Goal: Check status

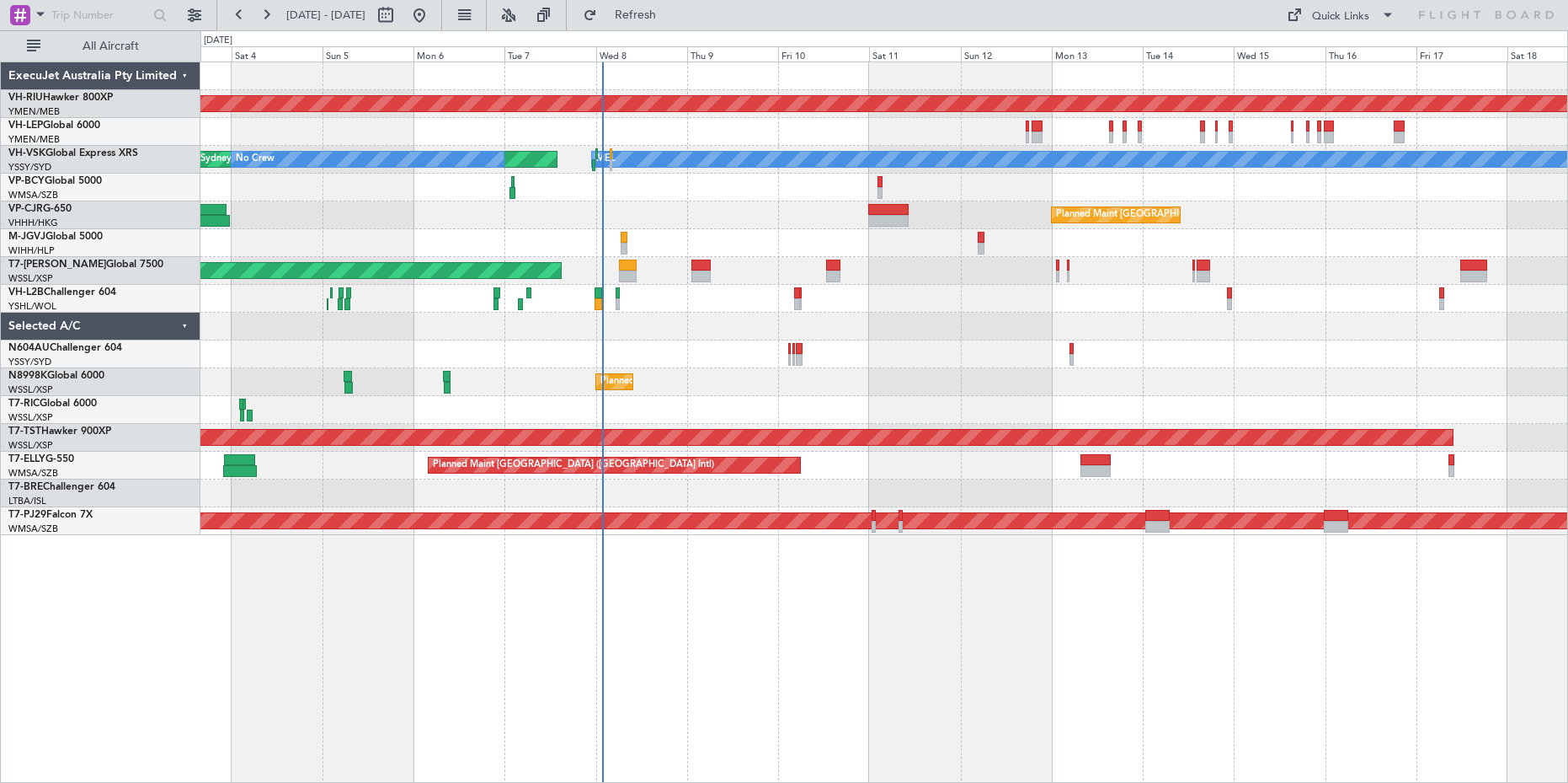
click at [612, 383] on div "Planned Maint [GEOGRAPHIC_DATA] ([GEOGRAPHIC_DATA]) [PERSON_NAME] Planned Maint…" at bounding box center [884, 298] width 1367 height 473
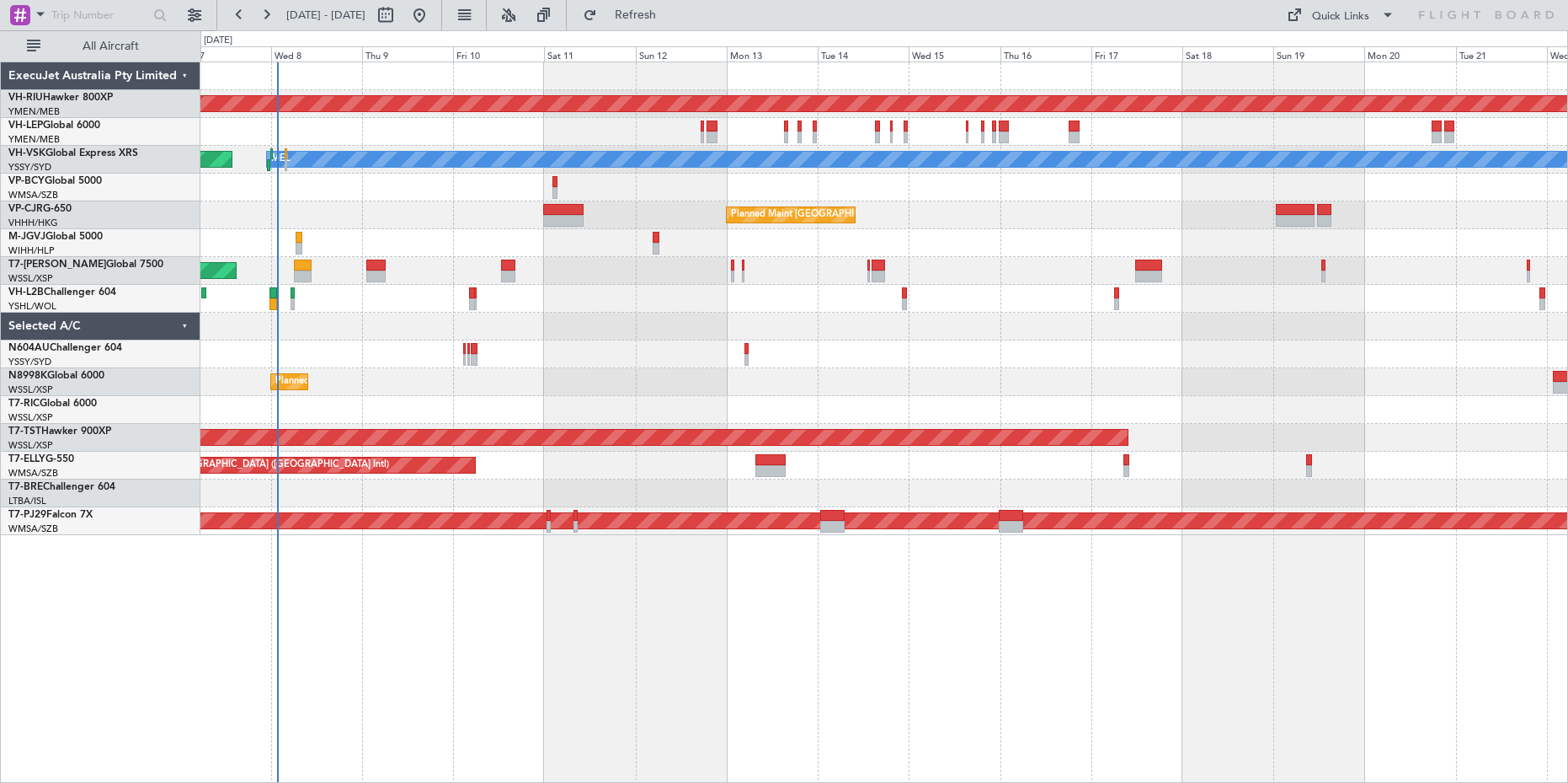
click at [700, 361] on div "Planned Maint [GEOGRAPHIC_DATA] ([GEOGRAPHIC_DATA]) [PERSON_NAME] Planned Maint…" at bounding box center [884, 298] width 1367 height 473
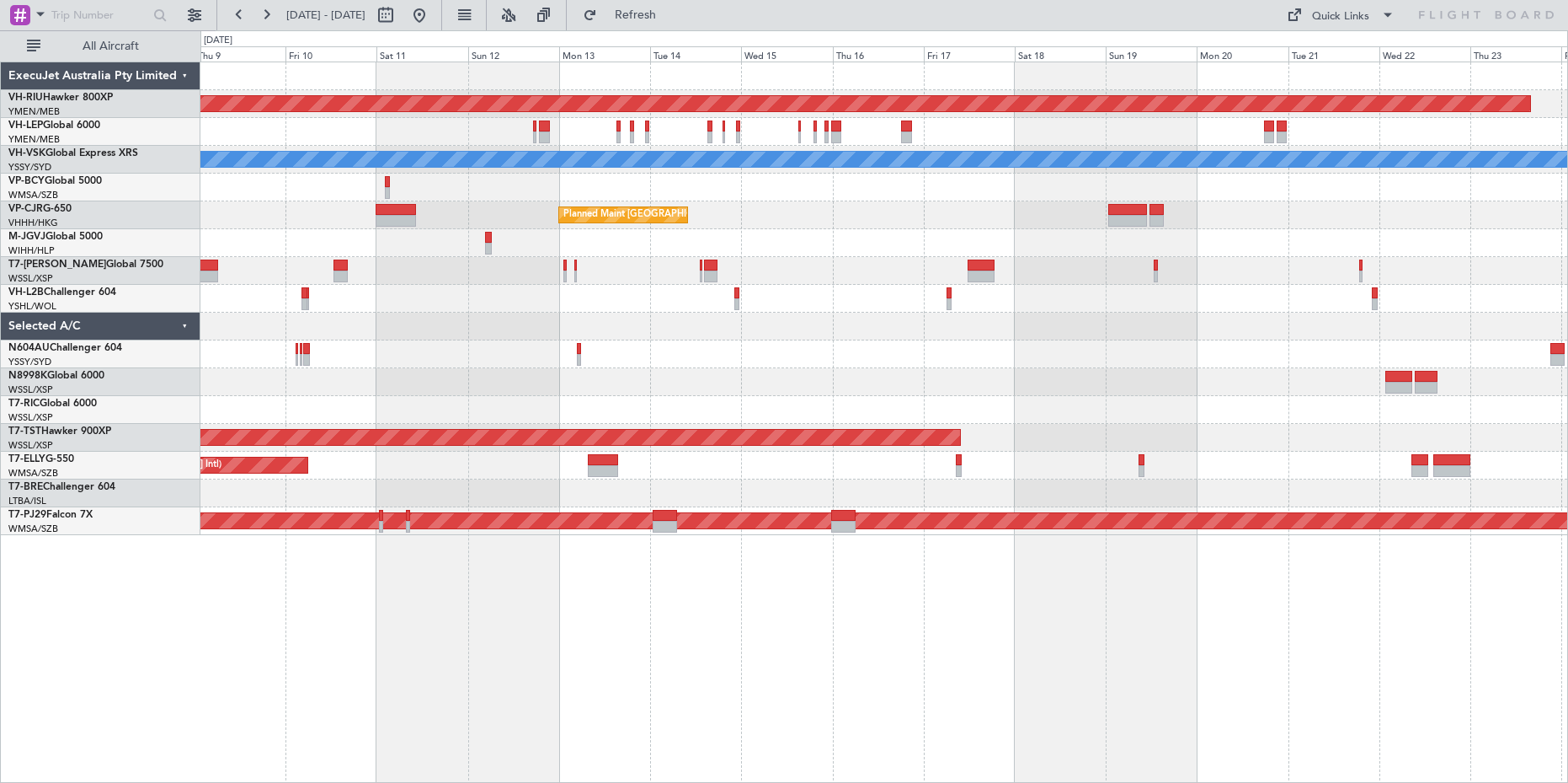
click at [871, 382] on div "Planned Maint [GEOGRAPHIC_DATA] ([GEOGRAPHIC_DATA]) [PERSON_NAME] Planned Maint…" at bounding box center [884, 298] width 1367 height 473
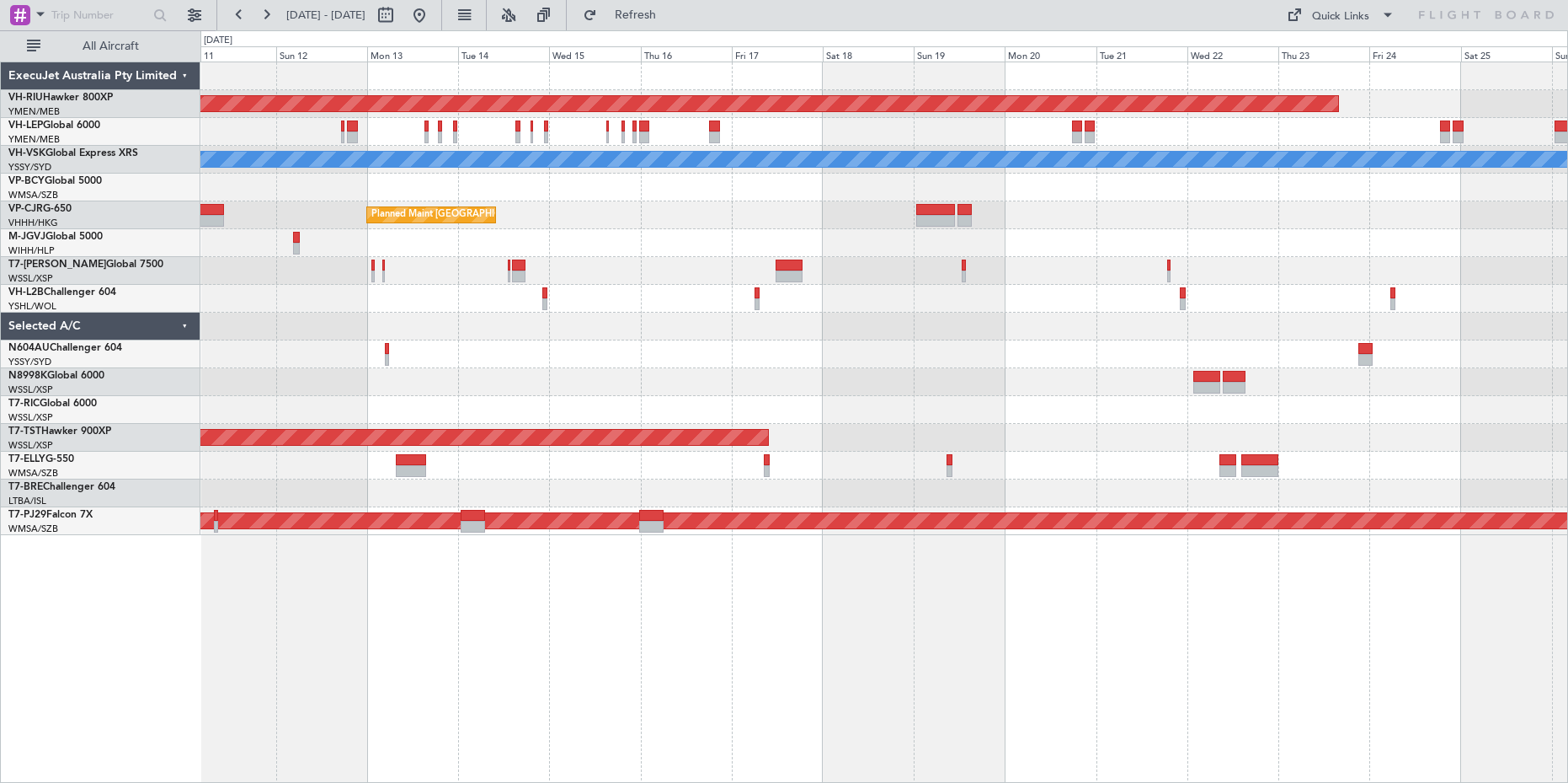
click at [860, 364] on div "Planned Maint [GEOGRAPHIC_DATA] ([GEOGRAPHIC_DATA]) [PERSON_NAME] Planned Maint…" at bounding box center [884, 298] width 1367 height 473
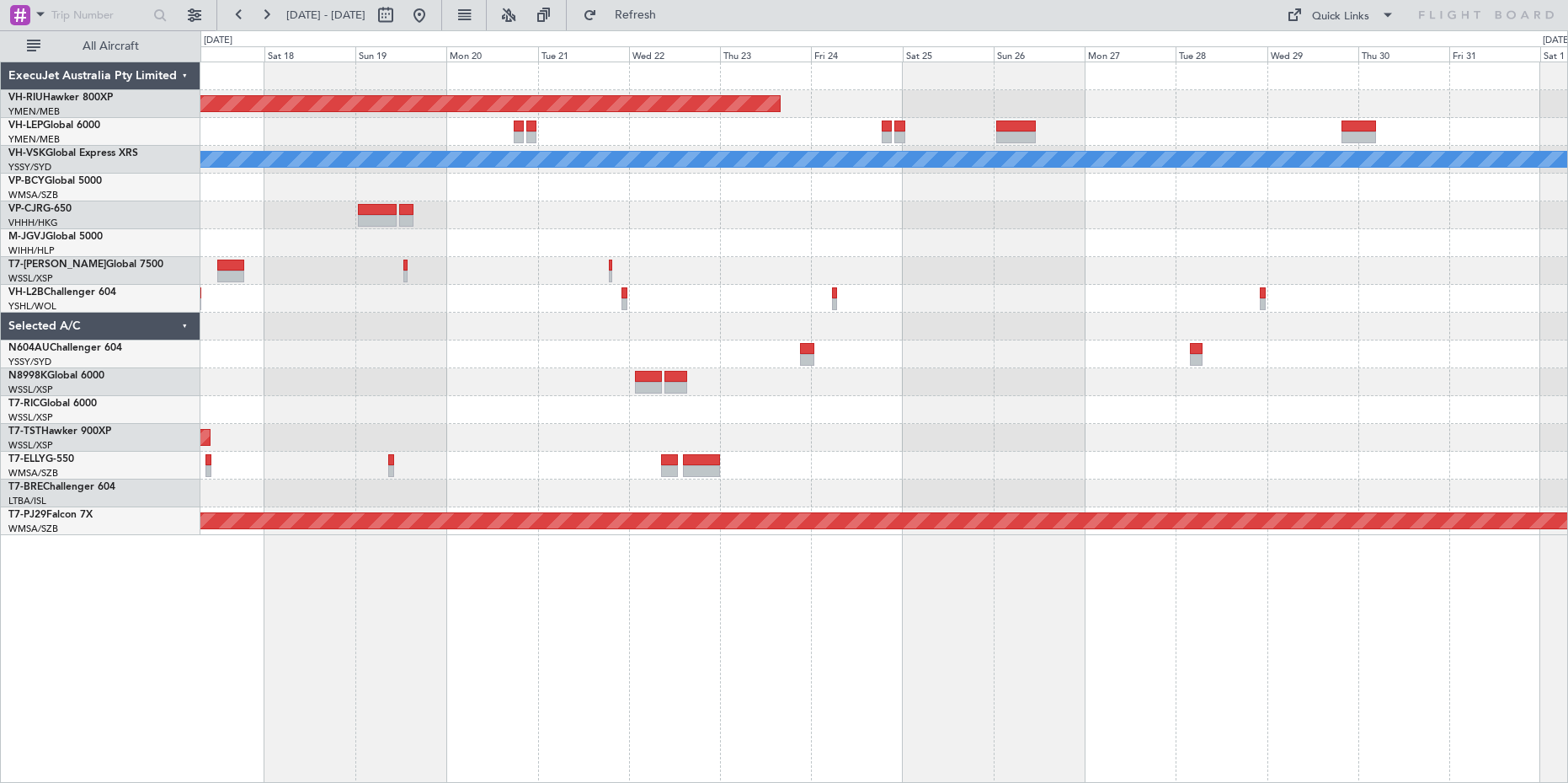
click at [650, 272] on div "Planned Maint [GEOGRAPHIC_DATA] ([GEOGRAPHIC_DATA]) [PERSON_NAME] Planned Maint…" at bounding box center [884, 298] width 1367 height 473
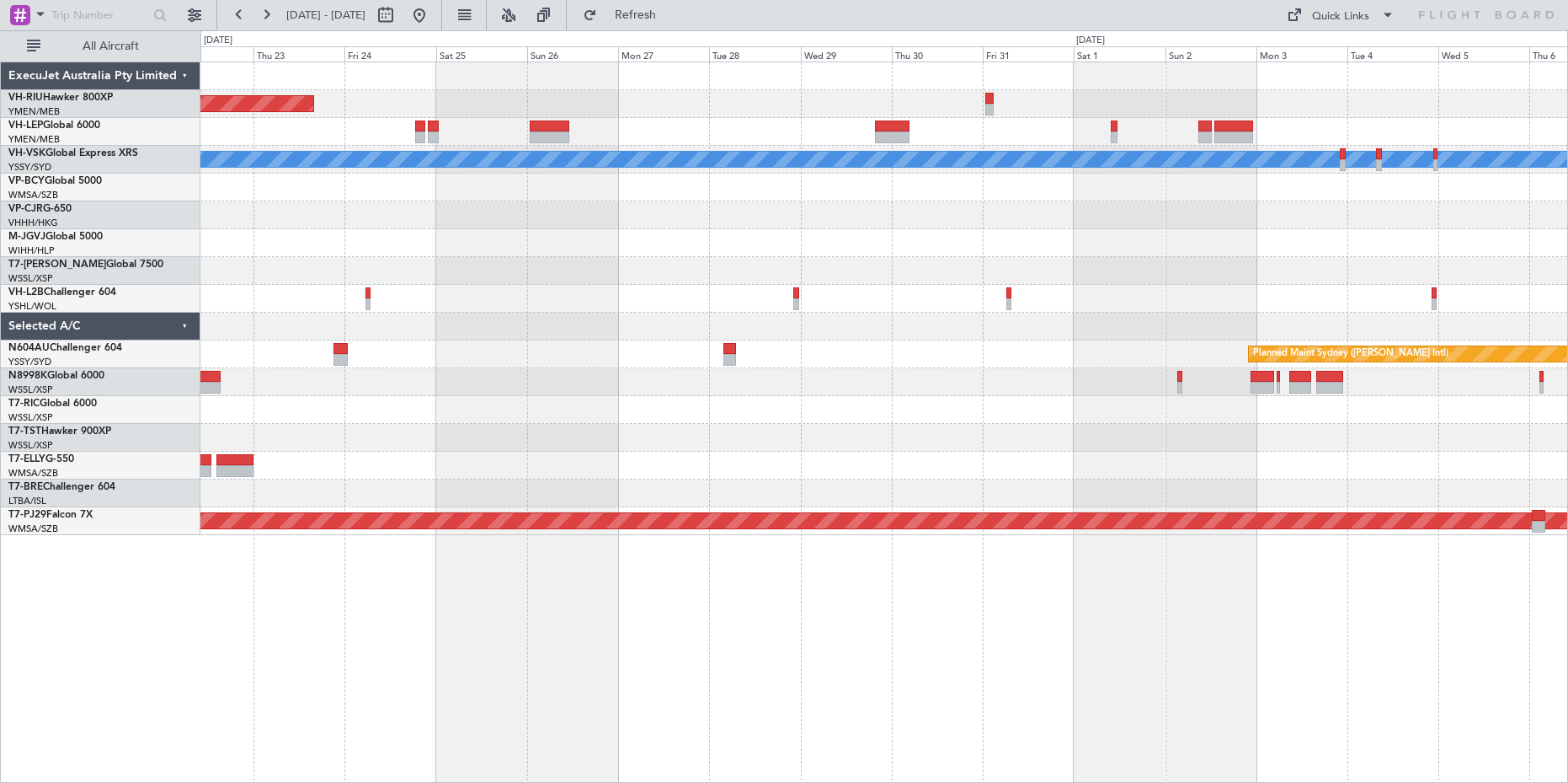
click at [640, 279] on div "Planned Maint [GEOGRAPHIC_DATA] ([GEOGRAPHIC_DATA]) [PERSON_NAME] Planned Maint…" at bounding box center [884, 298] width 1367 height 473
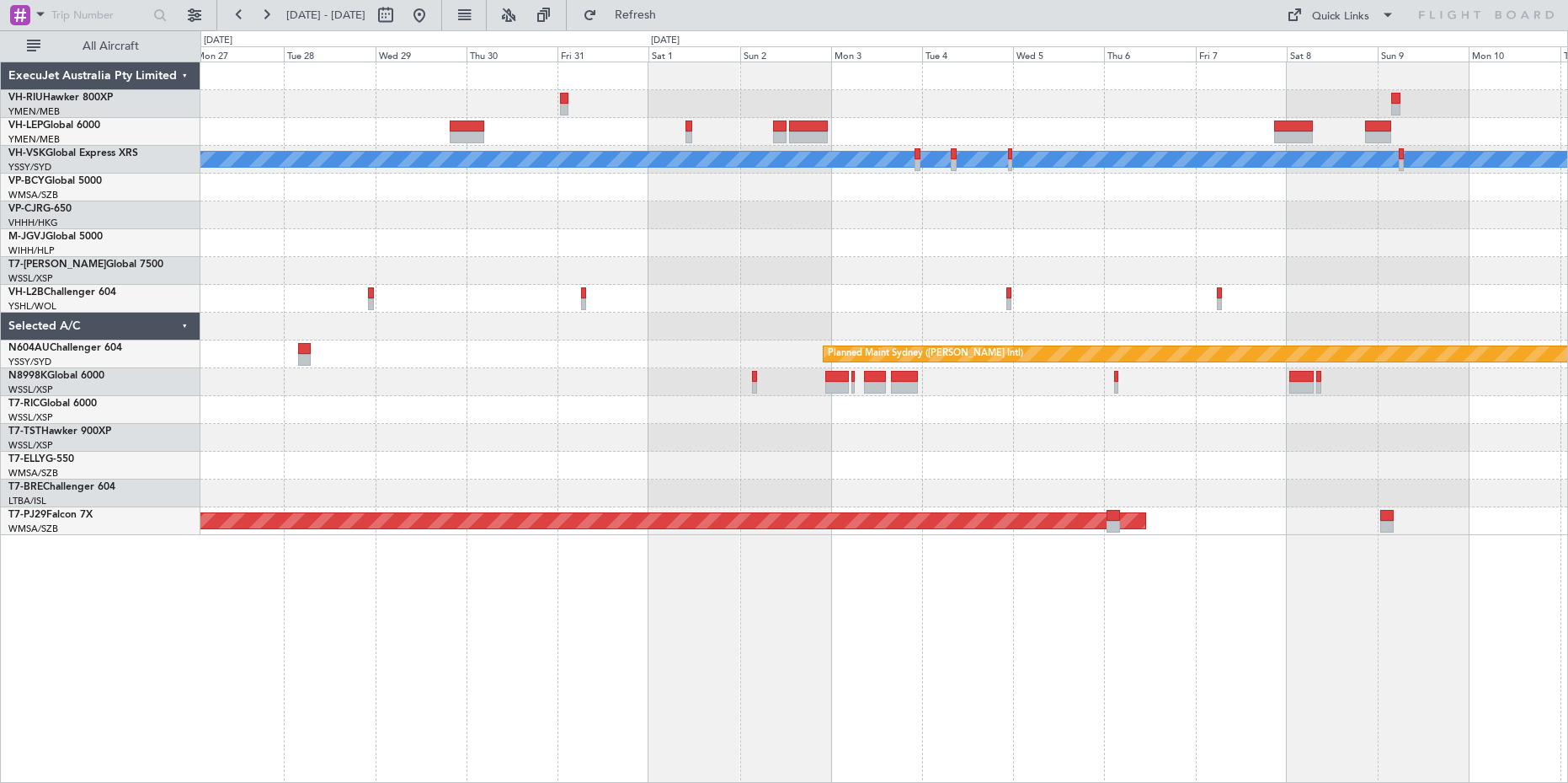
click at [659, 250] on div "Planned Maint [GEOGRAPHIC_DATA] ([GEOGRAPHIC_DATA]) [PERSON_NAME] Planned Maint…" at bounding box center [884, 298] width 1367 height 473
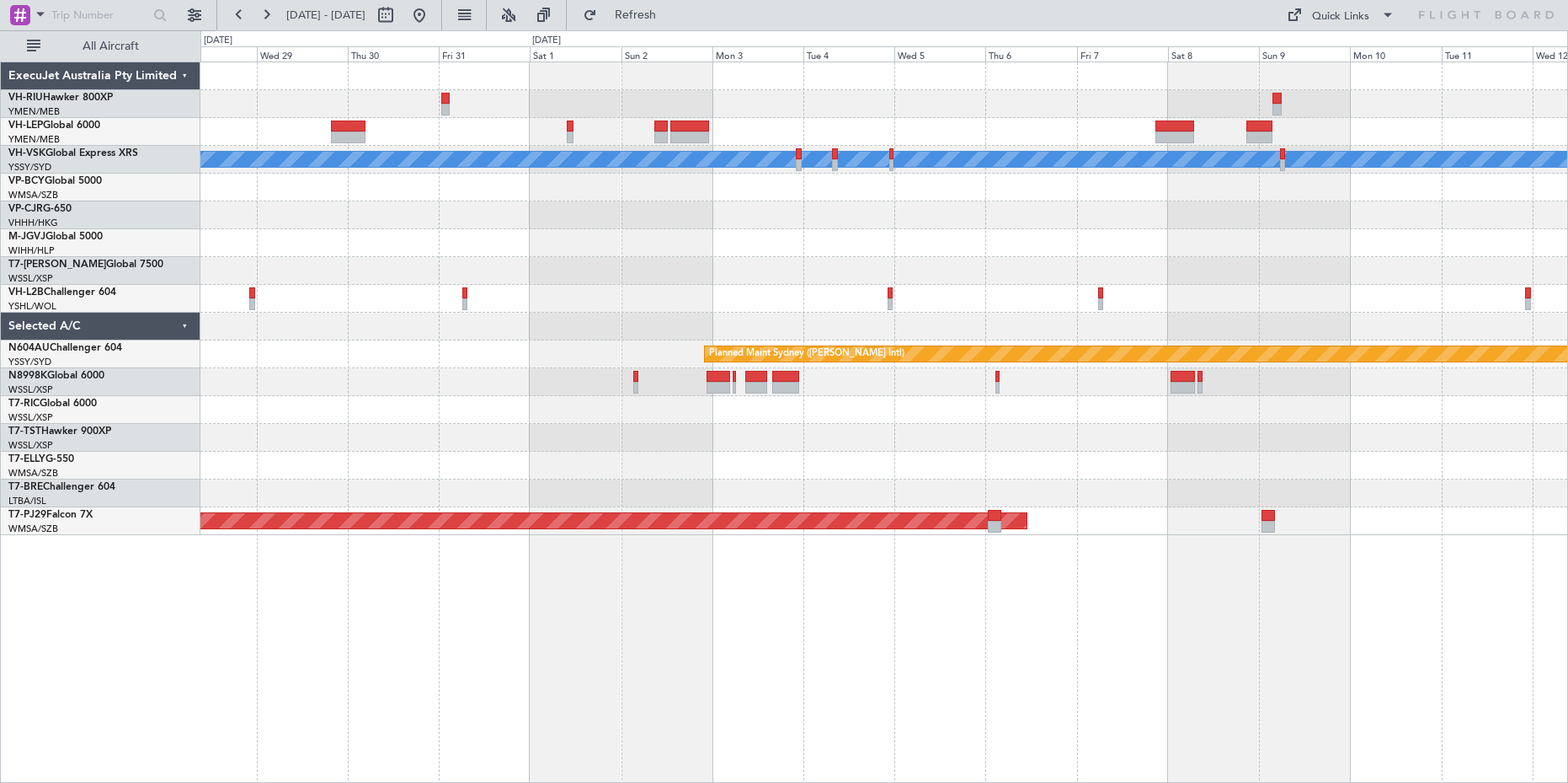
click at [648, 236] on div "[PERSON_NAME] Planned Maint Sydney ([PERSON_NAME] Intl) Planned Maint [GEOGRAPH…" at bounding box center [884, 298] width 1367 height 473
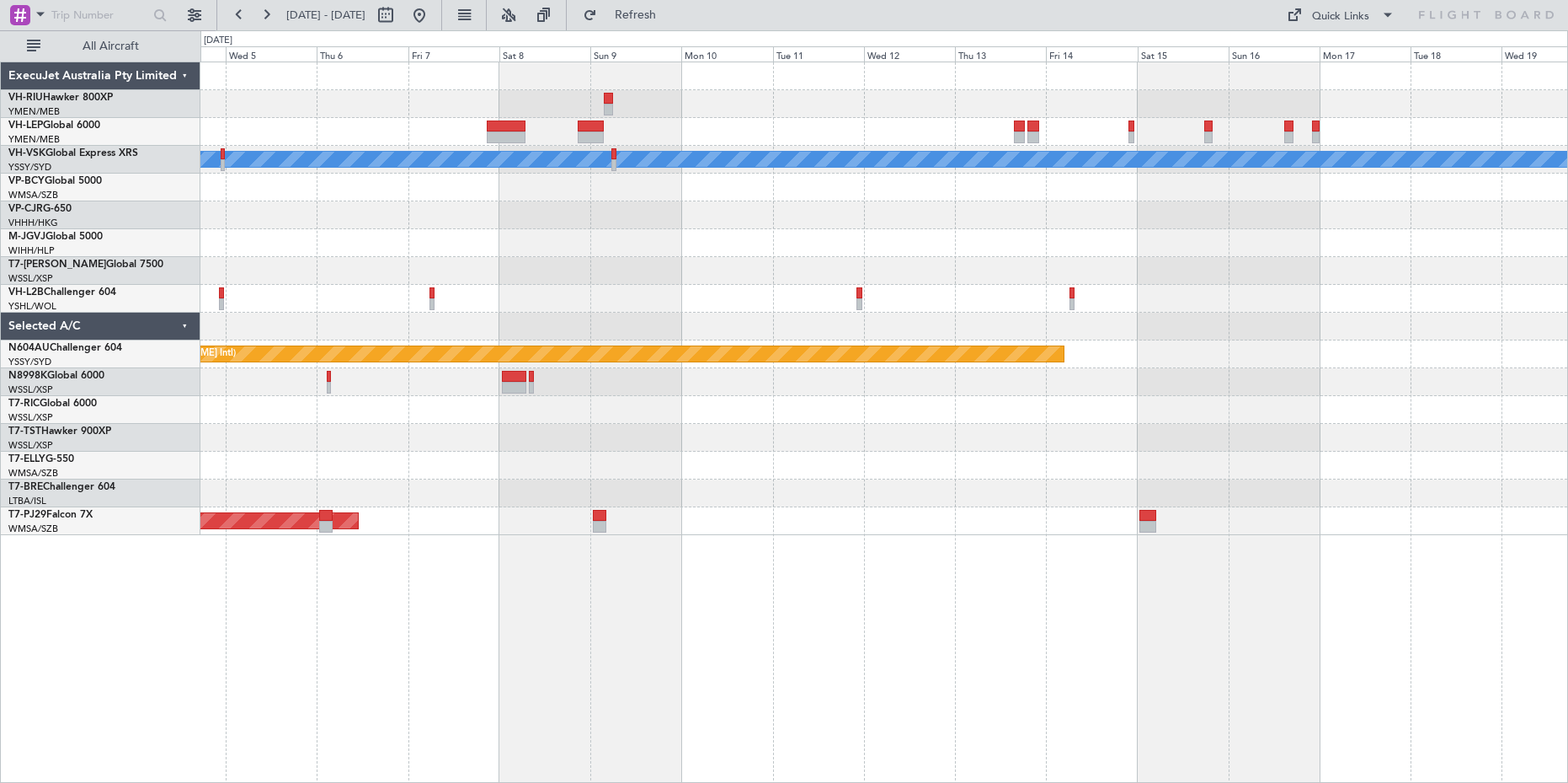
click at [85, 324] on div "[PERSON_NAME] Planned Maint Sydney ([PERSON_NAME] Intl) Planned Maint [GEOGRAPH…" at bounding box center [784, 407] width 1568 height 752
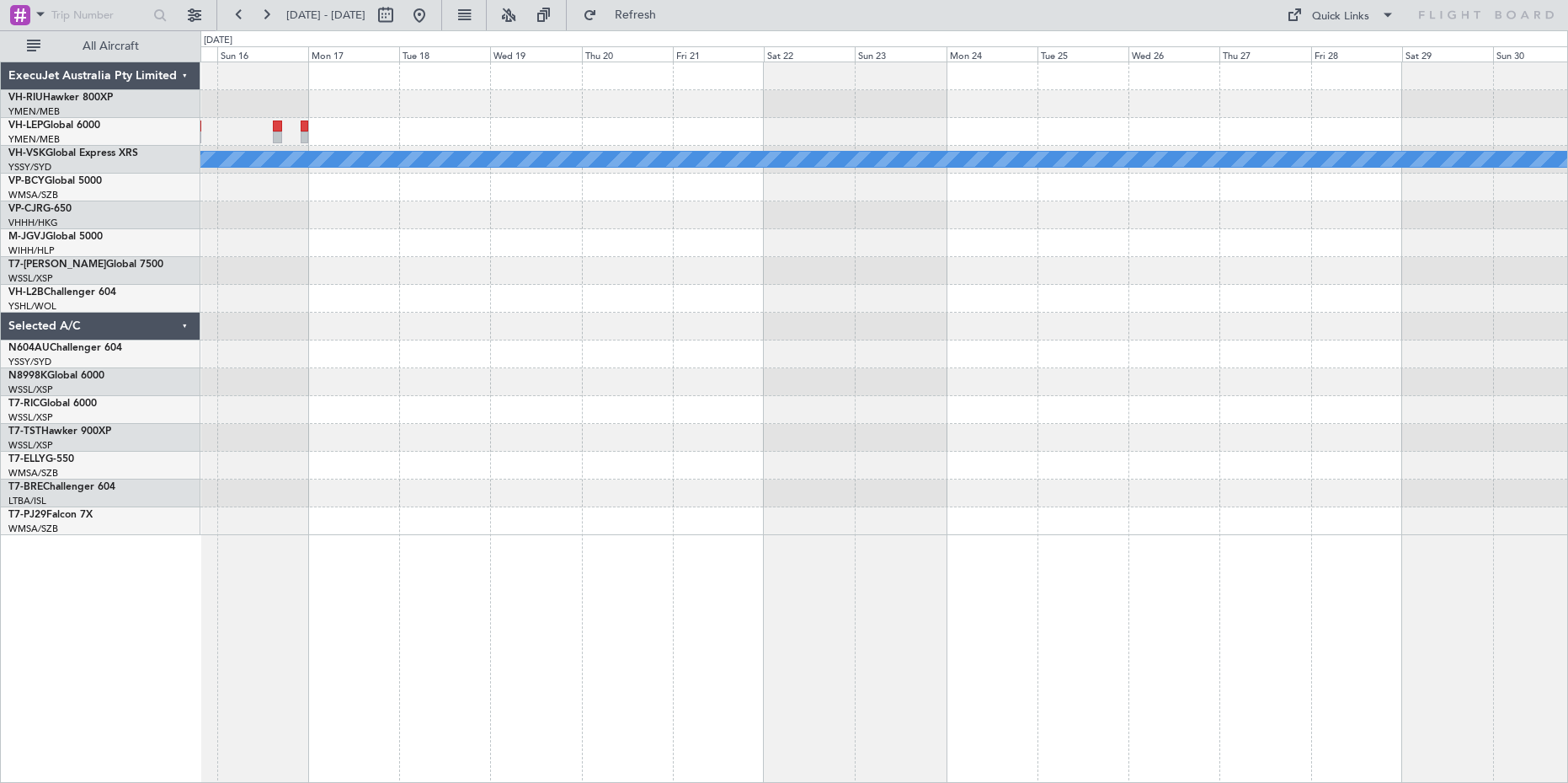
click at [236, 318] on div "[PERSON_NAME] Planned Maint Sydney ([PERSON_NAME] Intl)" at bounding box center [884, 298] width 1367 height 473
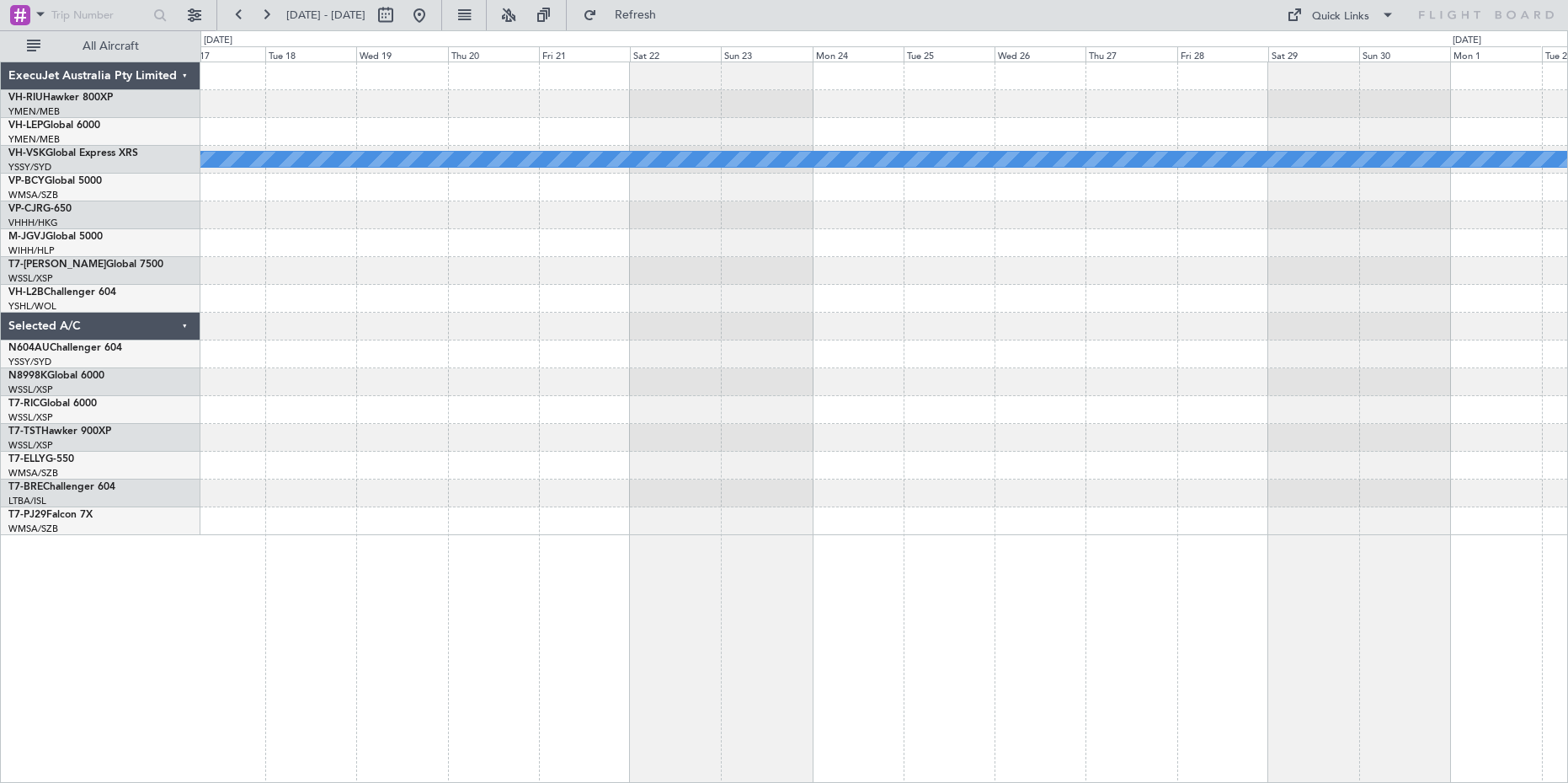
click at [838, 304] on div "[PERSON_NAME] Planned Maint Sydney ([PERSON_NAME] Intl)" at bounding box center [884, 298] width 1367 height 473
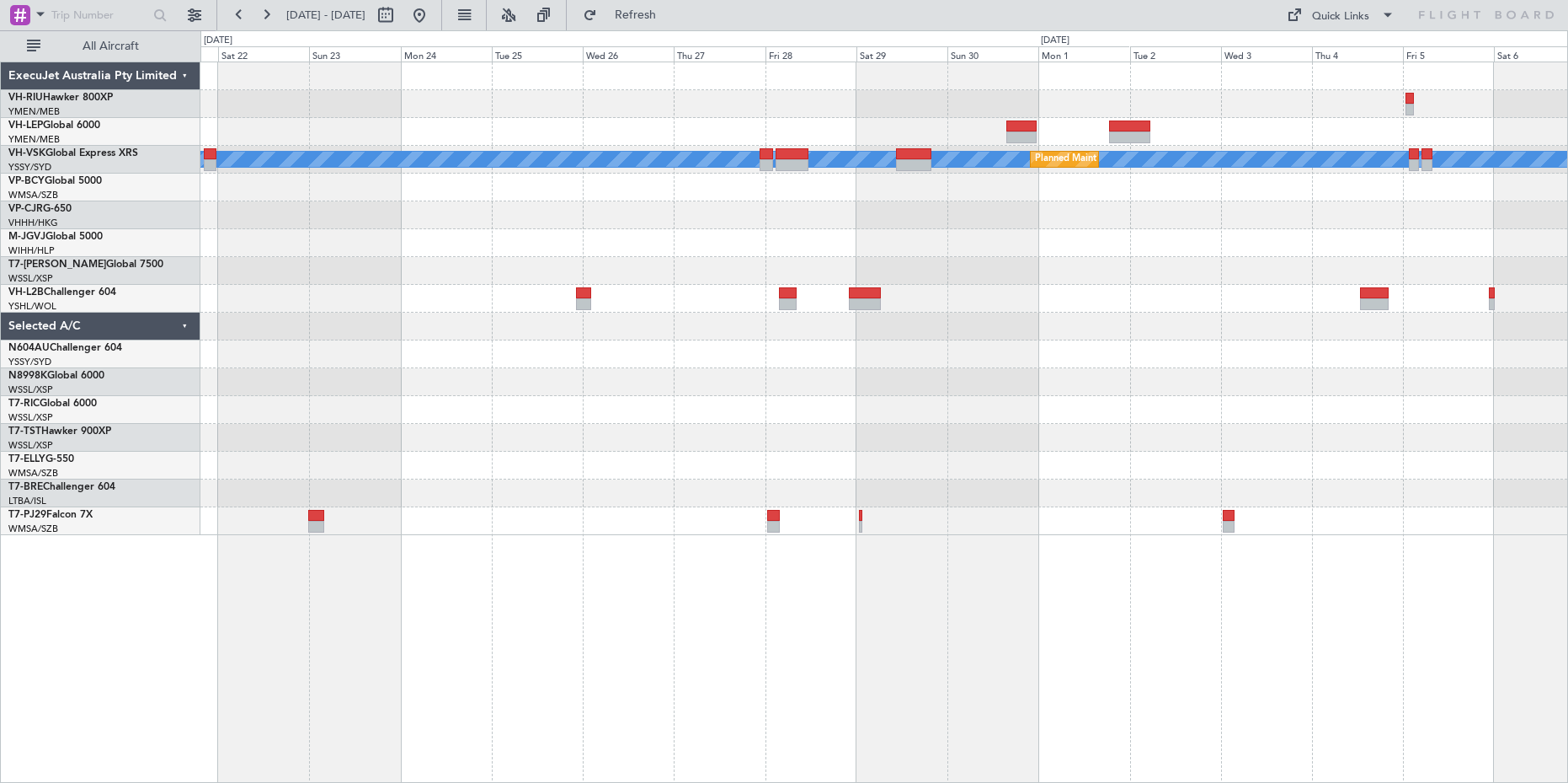
click at [502, 325] on div "[PERSON_NAME] Planned Maint Sydney ([PERSON_NAME] Intl)" at bounding box center [884, 298] width 1367 height 473
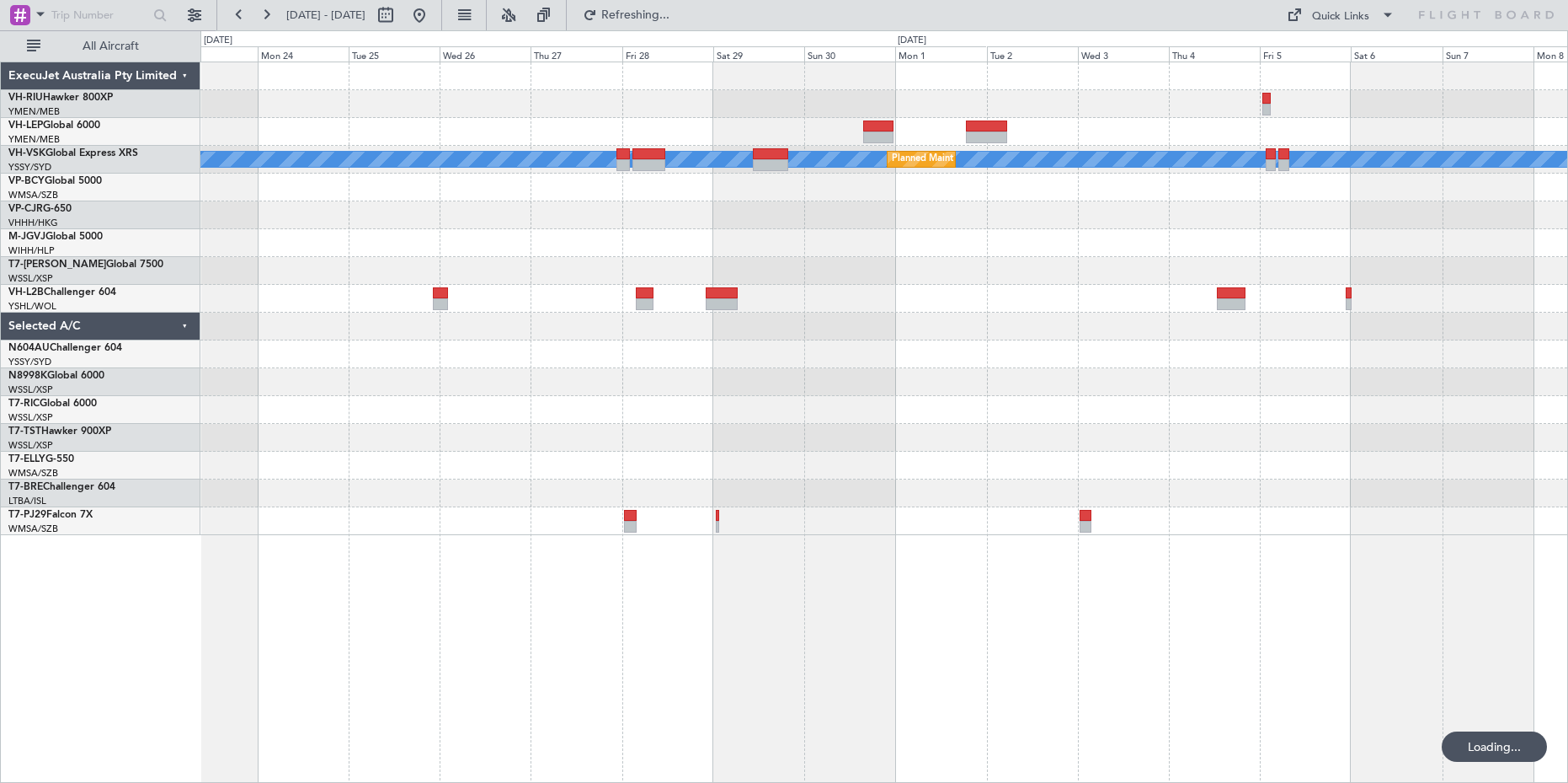
click at [710, 260] on div "[PERSON_NAME] Planned Maint Sydney ([PERSON_NAME] Intl)" at bounding box center [884, 298] width 1367 height 473
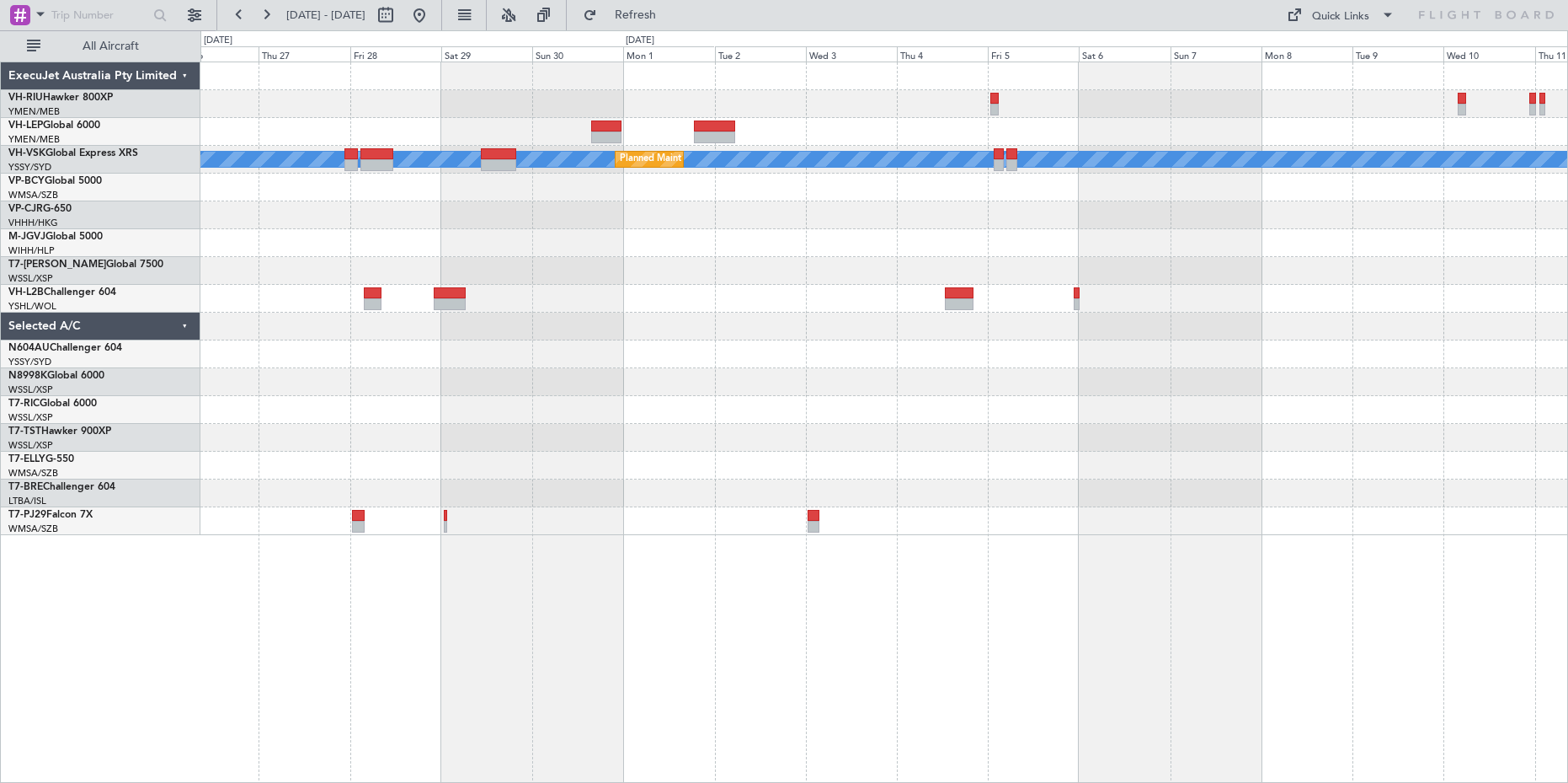
click at [695, 302] on div "[PERSON_NAME] Planned Maint Sydney ([PERSON_NAME] Intl)" at bounding box center [884, 298] width 1367 height 473
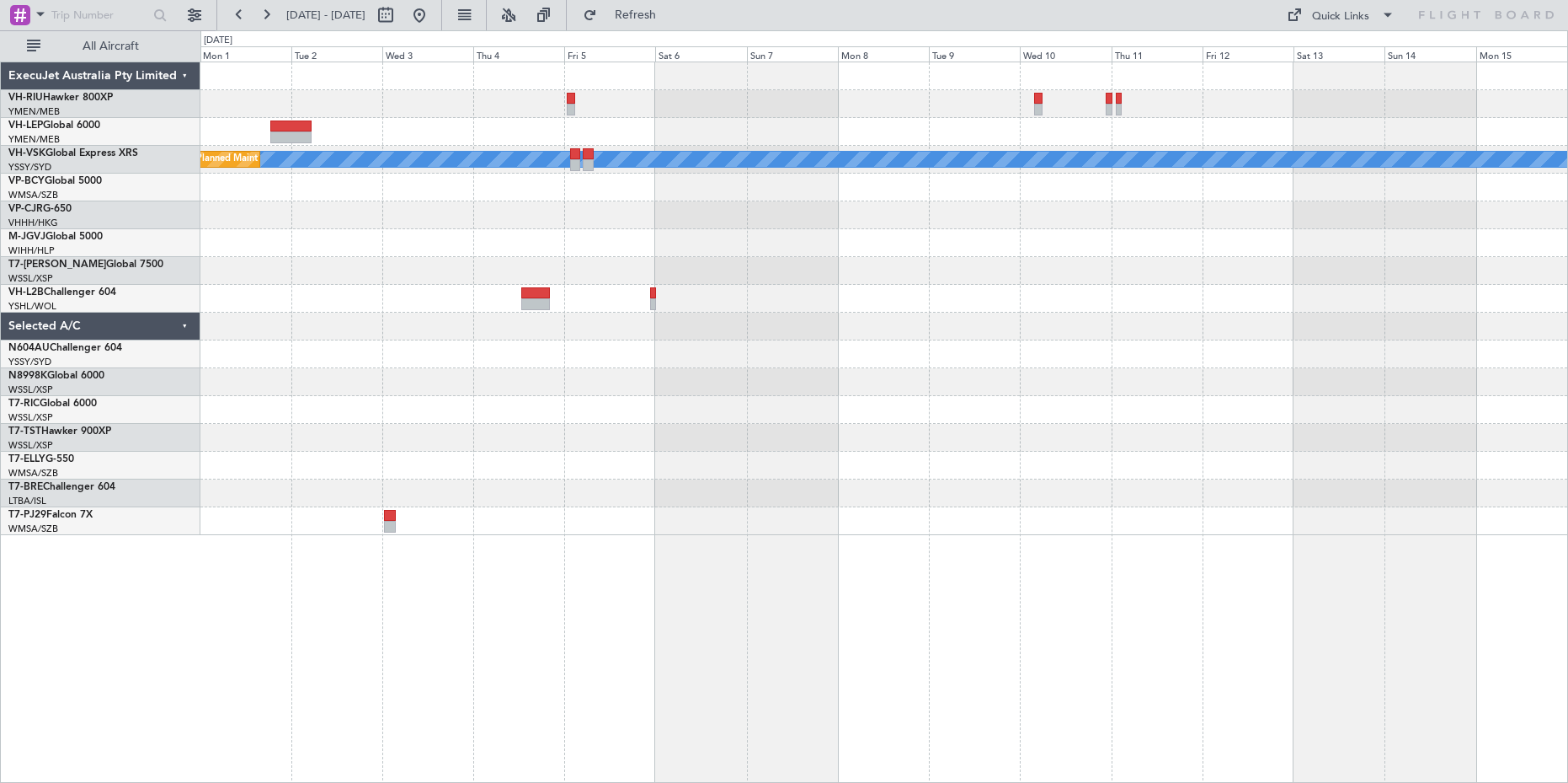
click at [834, 299] on div "[PERSON_NAME] Planned Maint Sydney ([PERSON_NAME] Intl)" at bounding box center [884, 298] width 1367 height 473
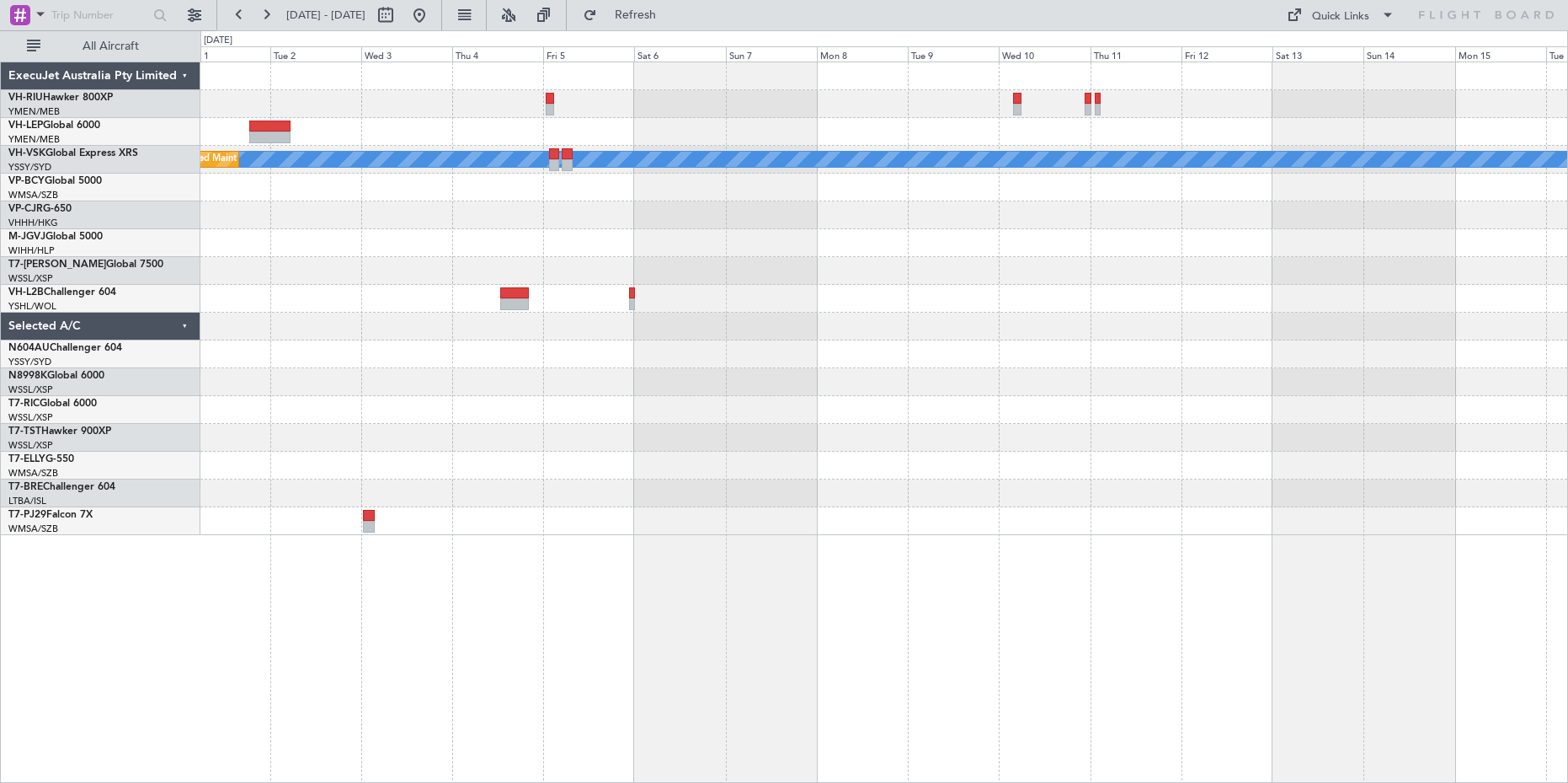
click at [879, 268] on div "[PERSON_NAME] Planned Maint Sydney ([PERSON_NAME] Intl)" at bounding box center [884, 298] width 1367 height 473
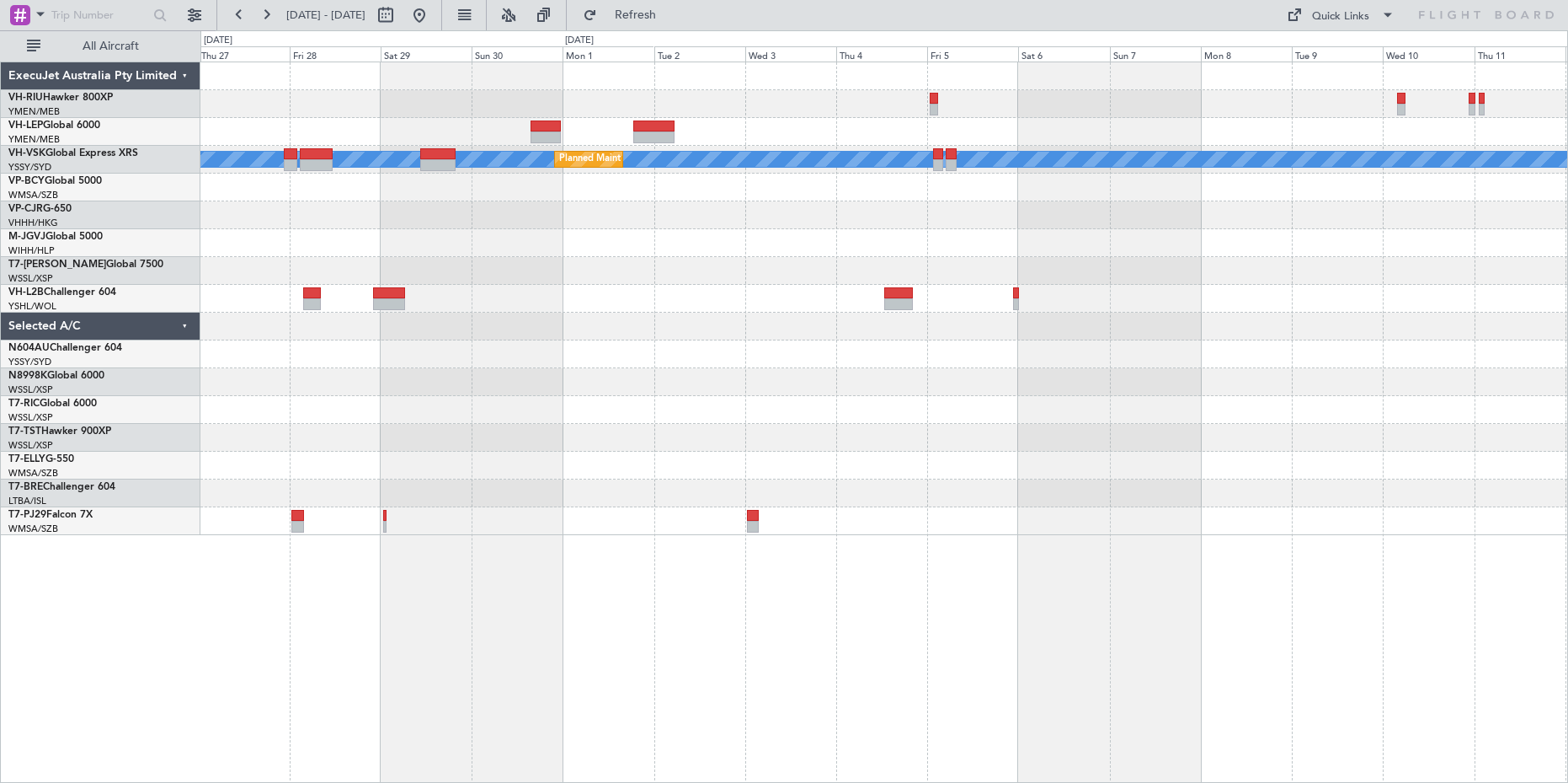
click at [805, 274] on div "[PERSON_NAME] Planned Maint Sydney ([PERSON_NAME] Intl)" at bounding box center [884, 298] width 1367 height 473
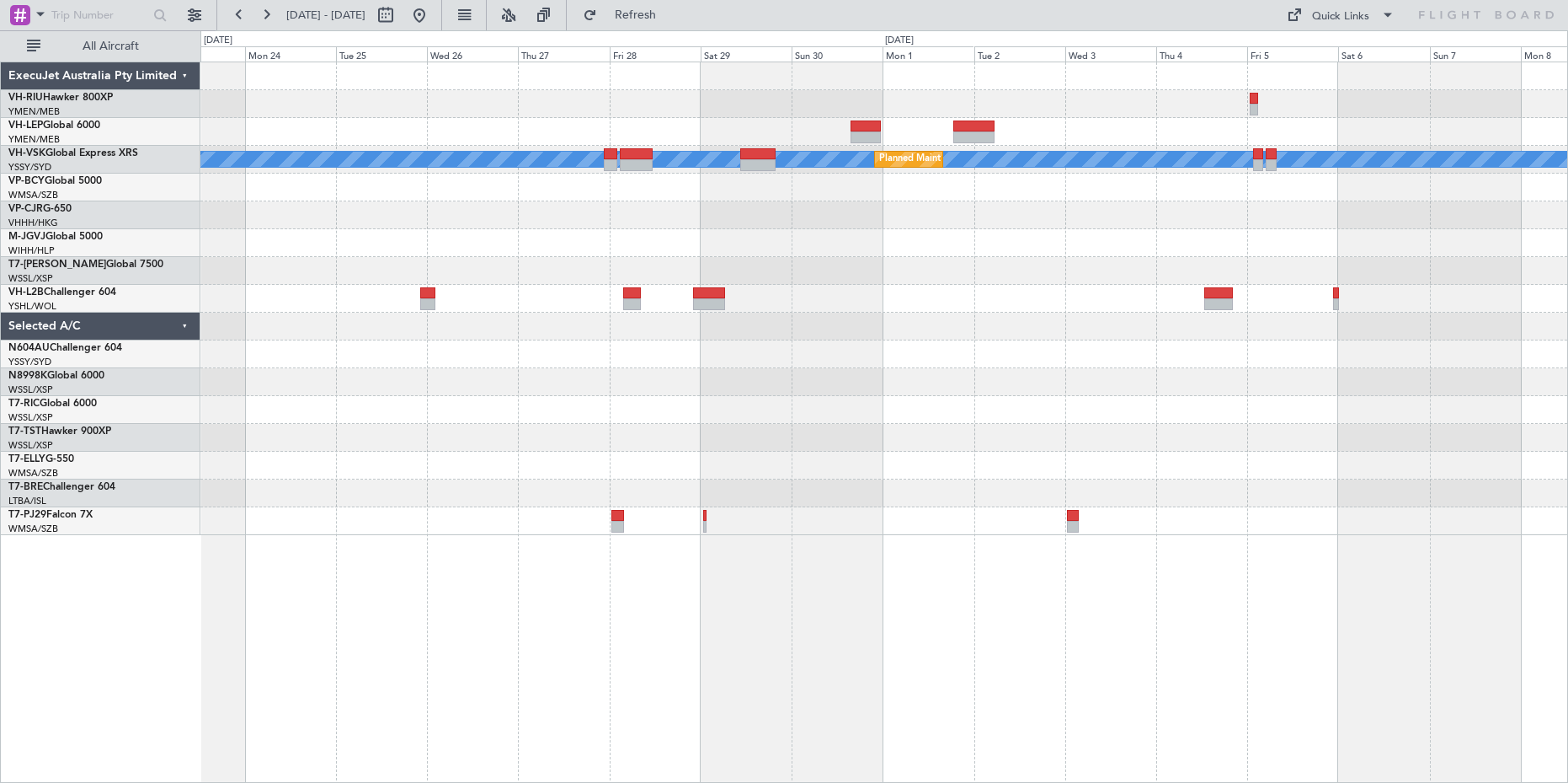
click at [703, 368] on div at bounding box center [884, 382] width 1367 height 28
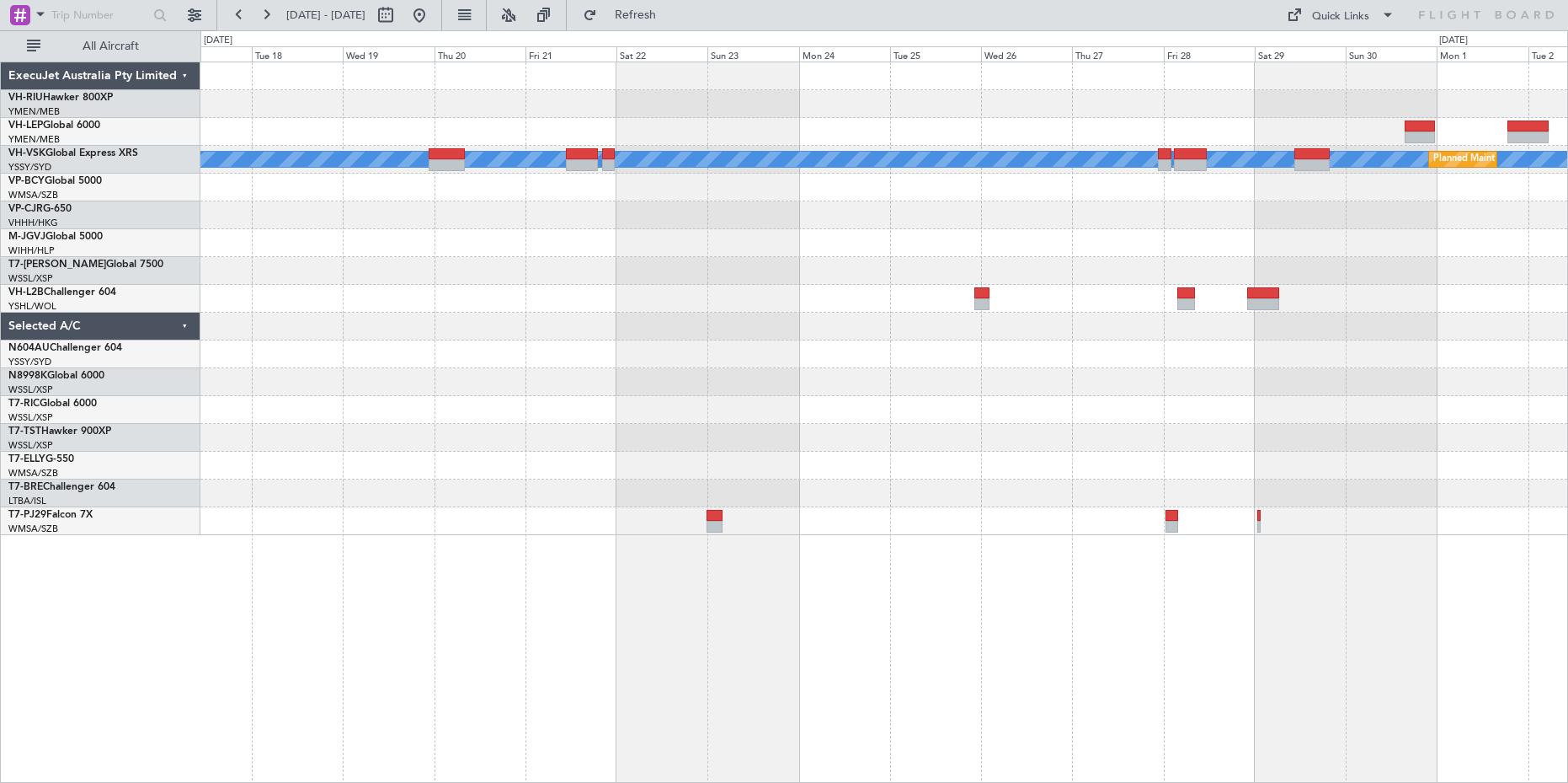
click at [749, 393] on div at bounding box center [884, 382] width 1367 height 28
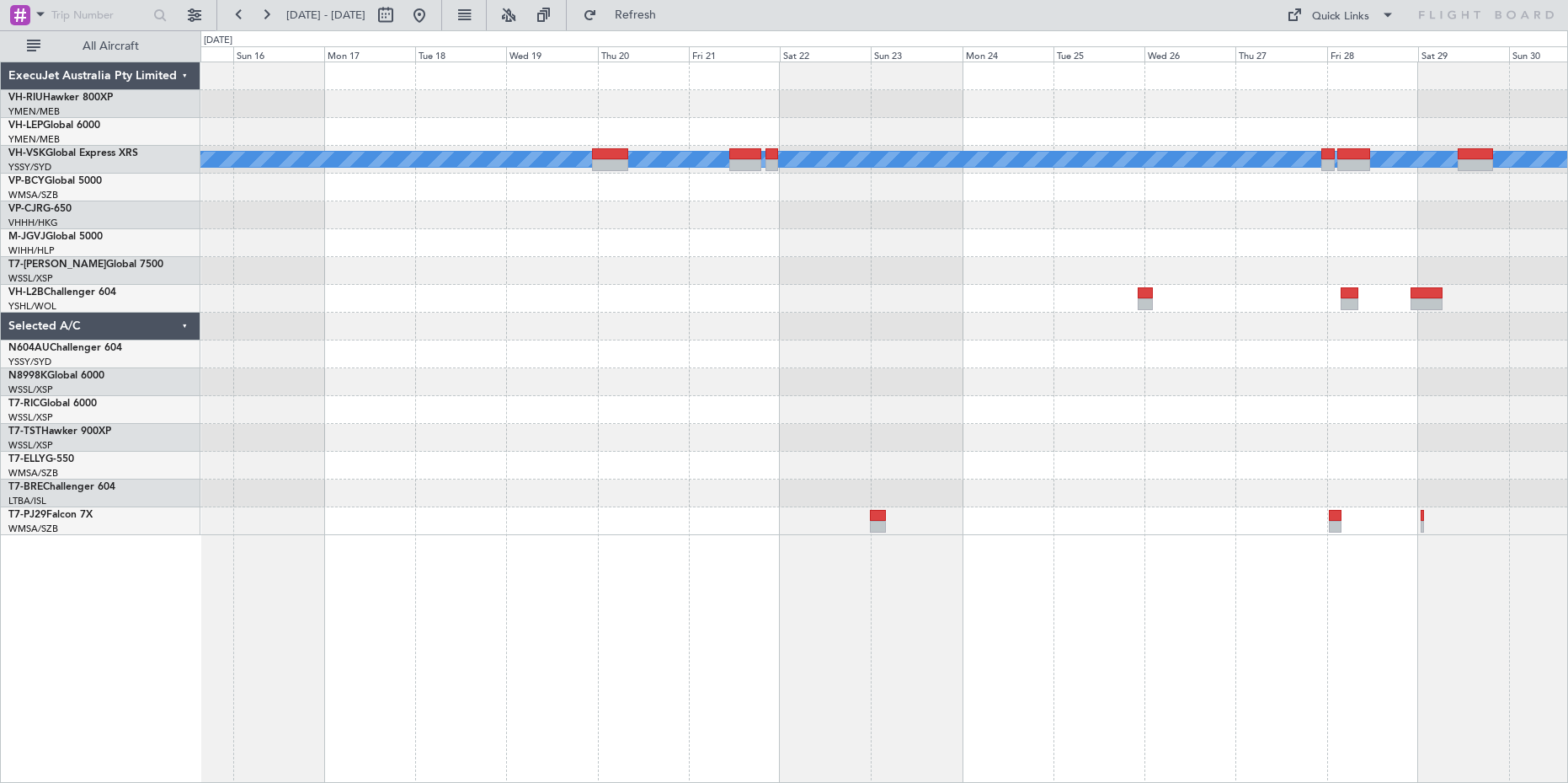
click at [705, 364] on div "Planned Maint Sydney ([PERSON_NAME] Intl)" at bounding box center [884, 355] width 1367 height 28
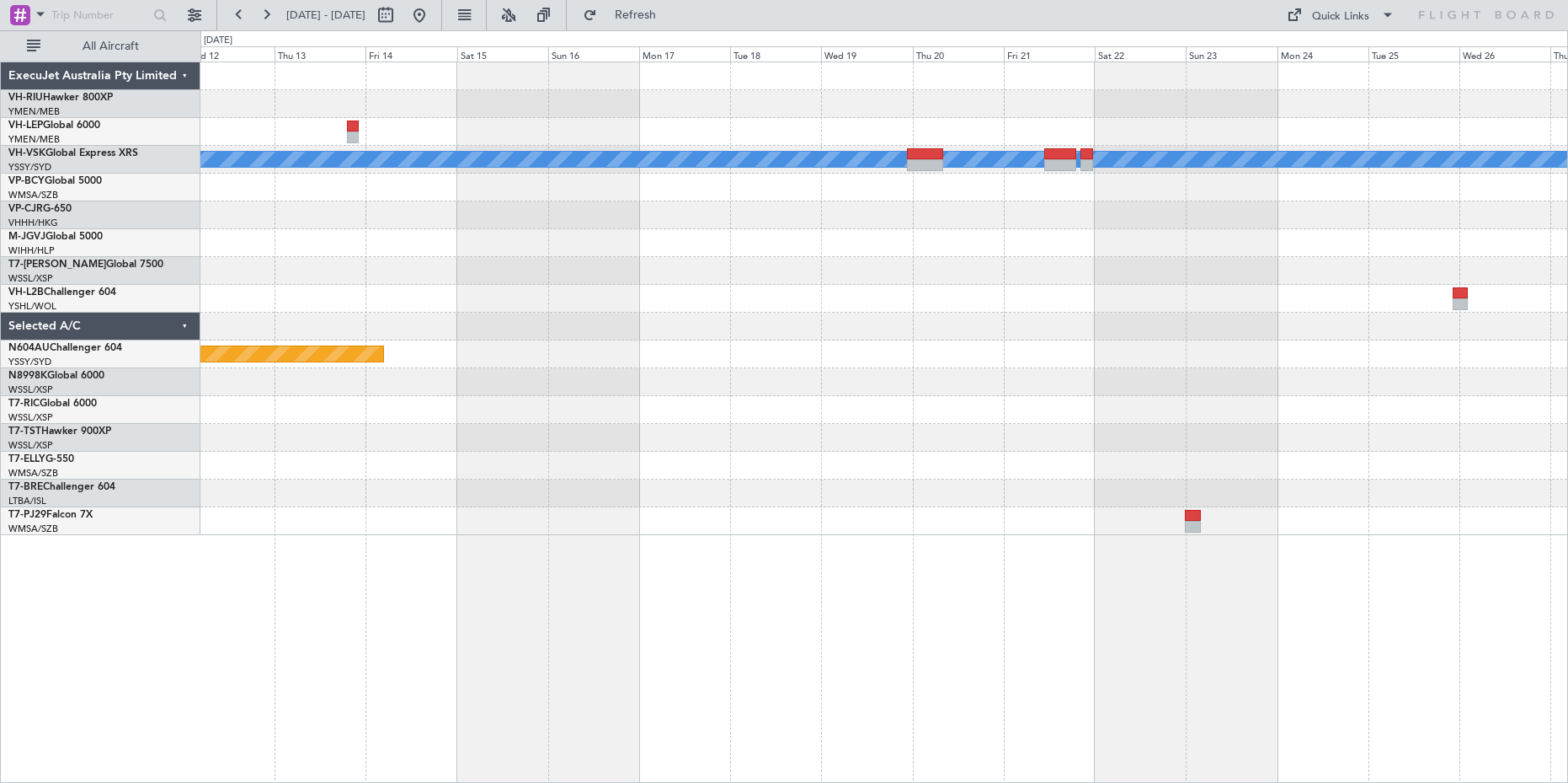
click at [540, 341] on div "Planned Maint Sydney ([PERSON_NAME] Intl)" at bounding box center [884, 355] width 1367 height 28
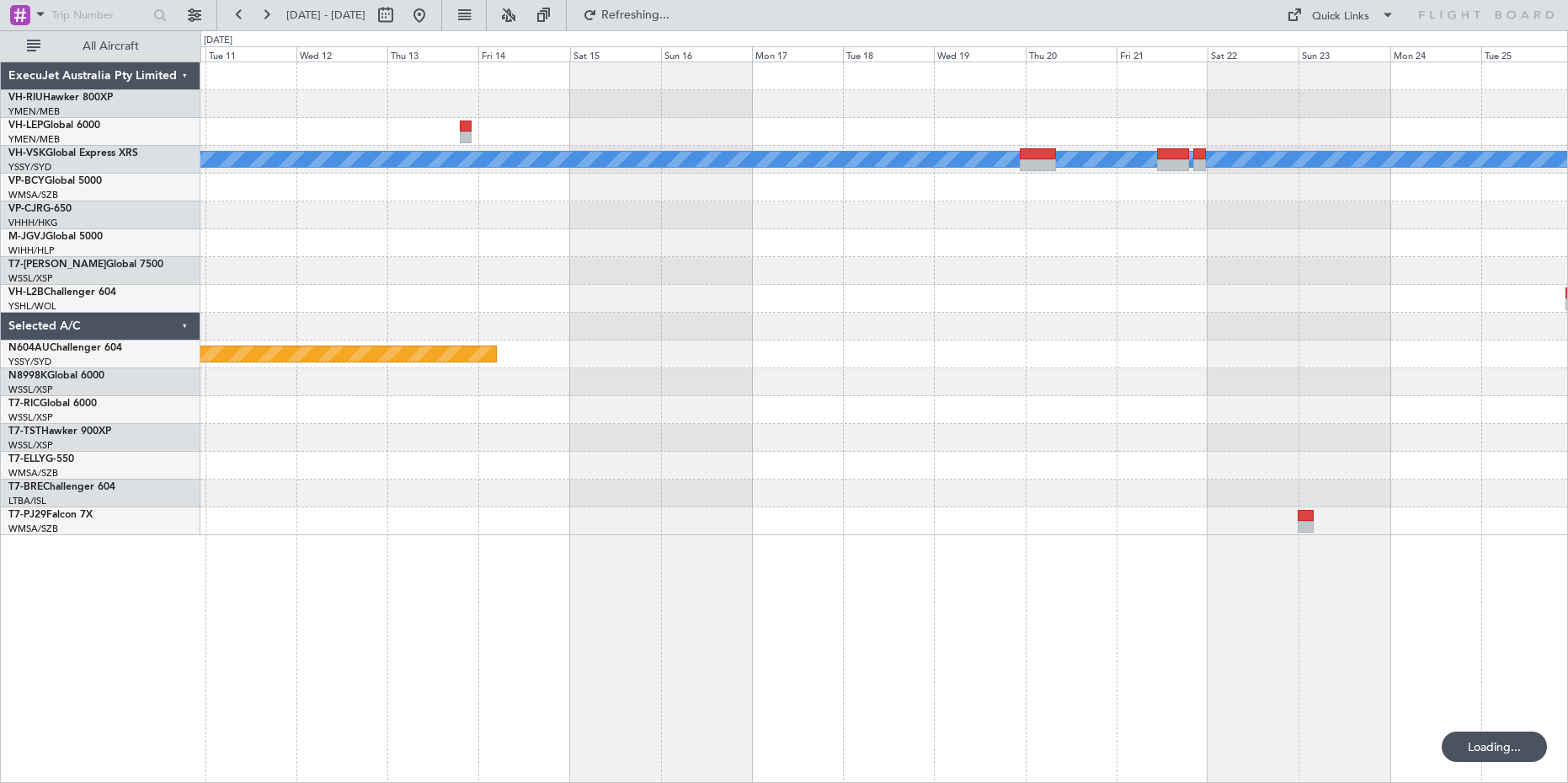
click at [690, 294] on div at bounding box center [884, 298] width 1367 height 28
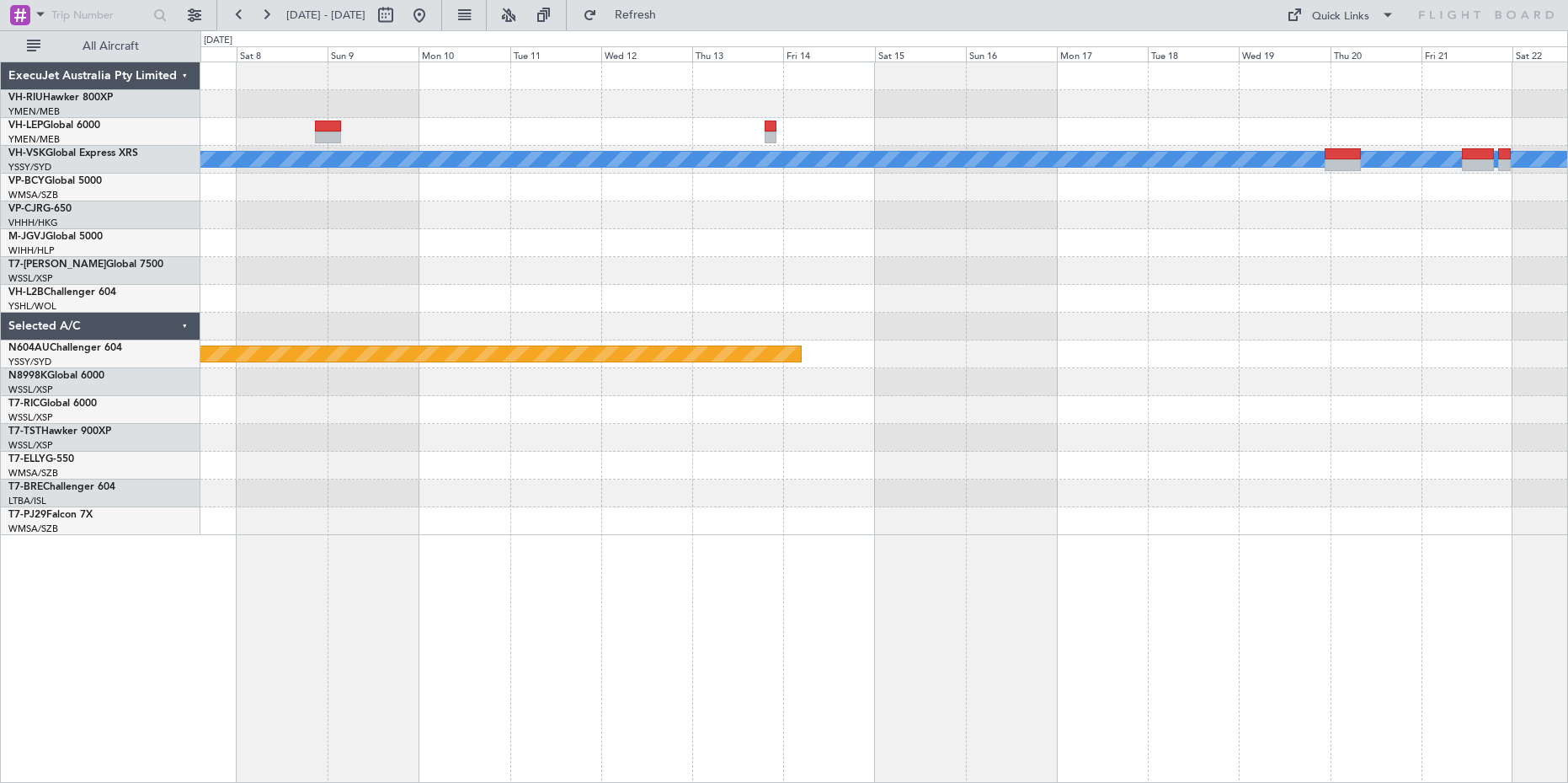
click at [571, 454] on div at bounding box center [884, 466] width 1367 height 28
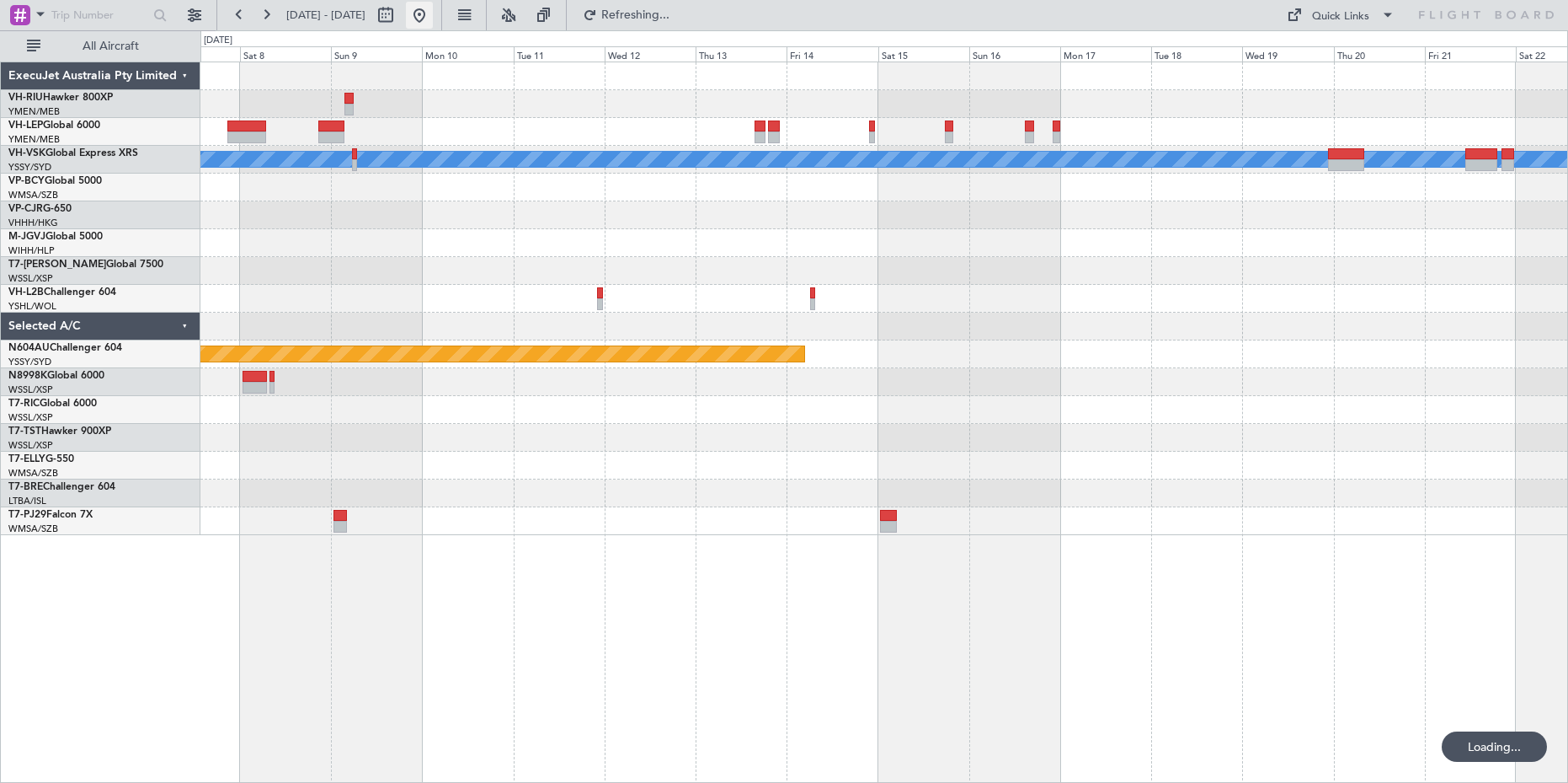
click at [433, 17] on button at bounding box center [418, 15] width 27 height 27
